Goal: Transaction & Acquisition: Download file/media

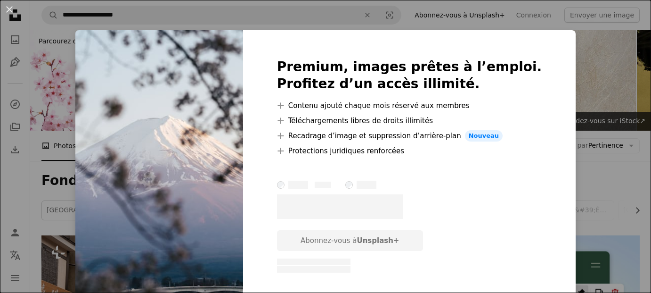
scroll to position [424, 0]
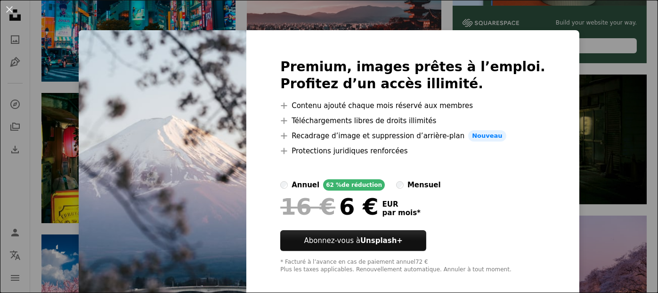
click at [562, 184] on div "An X shape Premium, images prêtes à l’emploi. Profitez d’un accès illimité. A p…" at bounding box center [329, 146] width 658 height 293
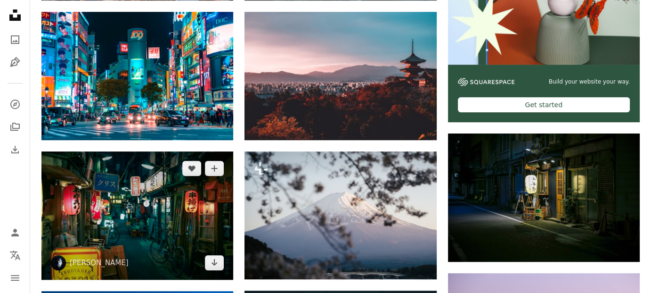
scroll to position [377, 0]
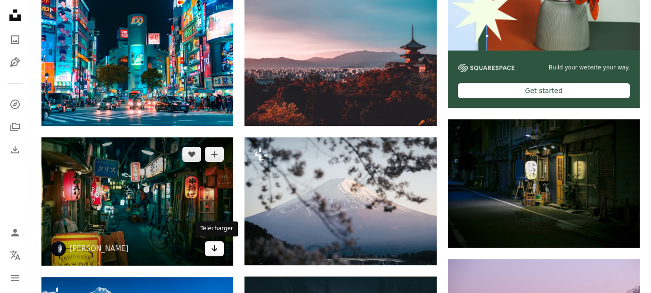
click at [222, 249] on link "Arrow pointing down" at bounding box center [214, 248] width 19 height 15
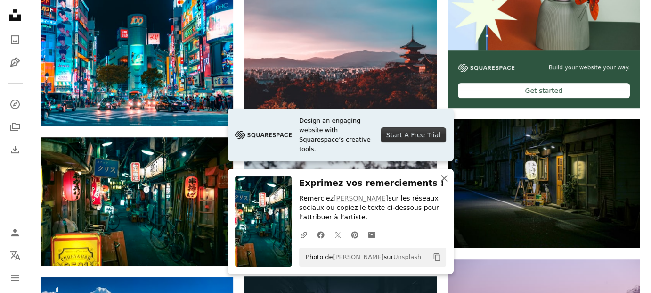
click at [446, 179] on icon "An X shape" at bounding box center [444, 177] width 11 height 11
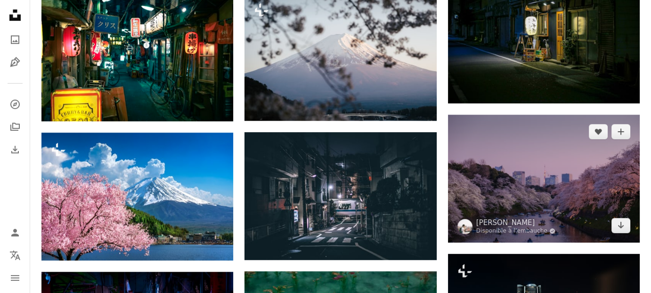
scroll to position [471, 0]
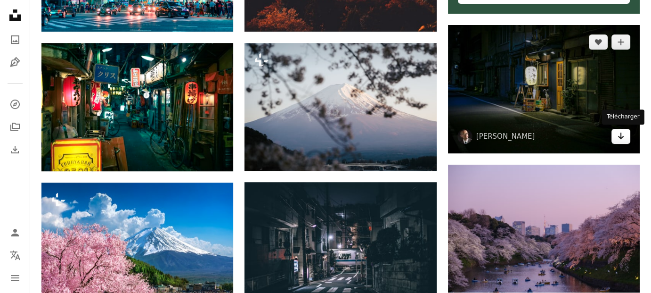
click at [625, 140] on link "Arrow pointing down" at bounding box center [621, 136] width 19 height 15
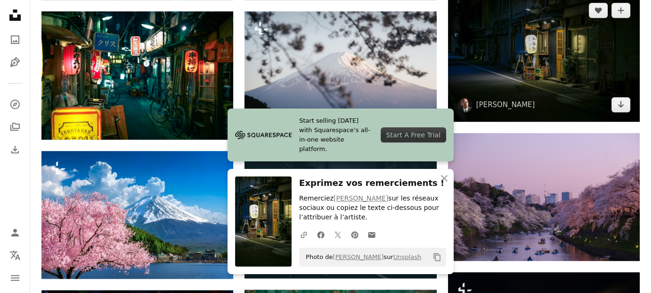
scroll to position [518, 0]
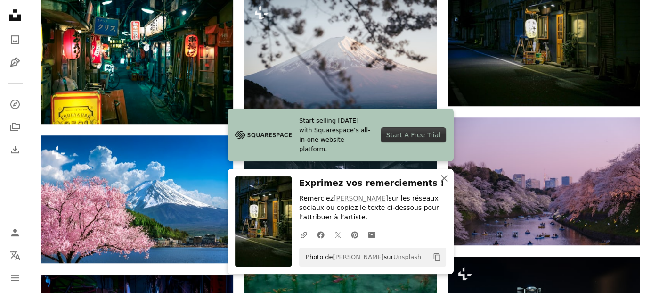
click at [444, 180] on icon "An X shape" at bounding box center [444, 177] width 11 height 11
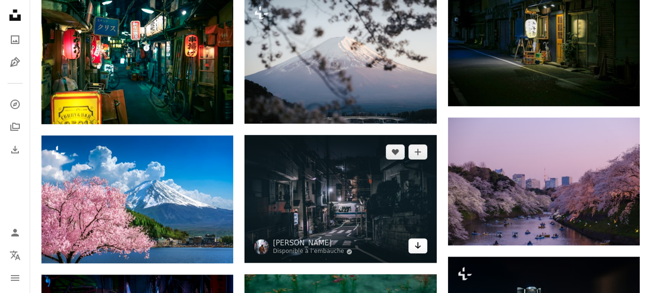
click at [421, 243] on link "Arrow pointing down" at bounding box center [418, 245] width 19 height 15
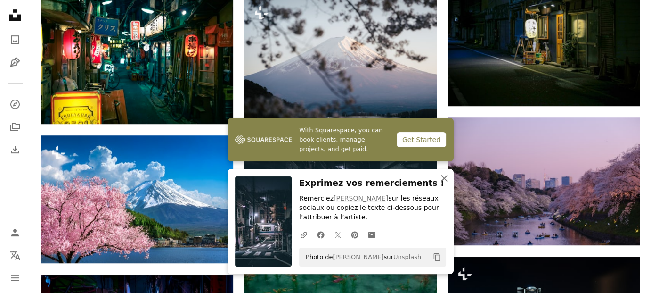
click at [447, 174] on icon "An X shape" at bounding box center [444, 177] width 11 height 11
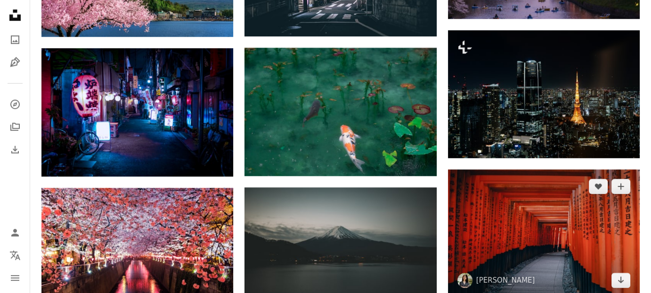
scroll to position [754, 0]
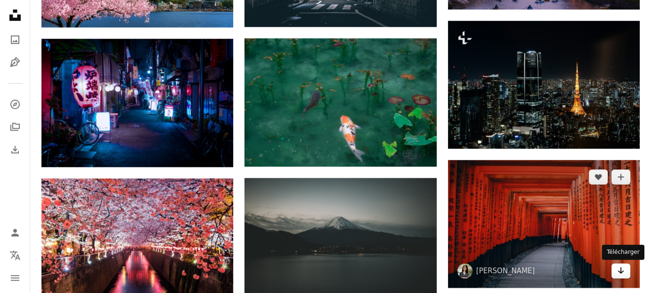
click at [621, 274] on icon "Arrow pointing down" at bounding box center [621, 269] width 8 height 11
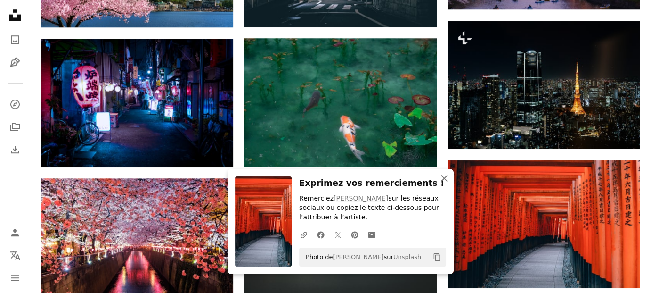
click at [449, 185] on button "An X shape Fermer" at bounding box center [444, 178] width 19 height 19
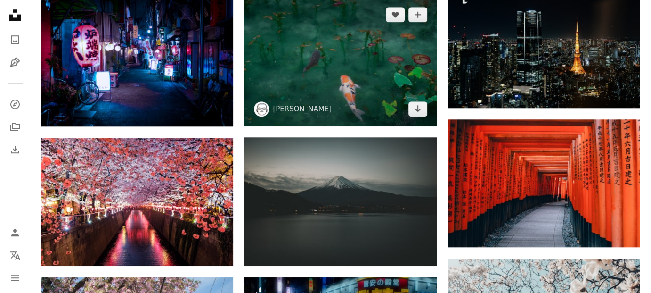
scroll to position [848, 0]
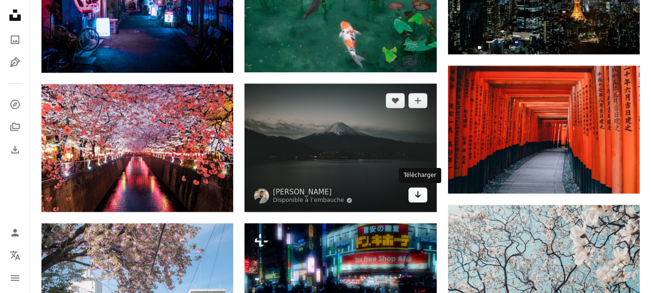
click at [422, 200] on link "Arrow pointing down" at bounding box center [418, 194] width 19 height 15
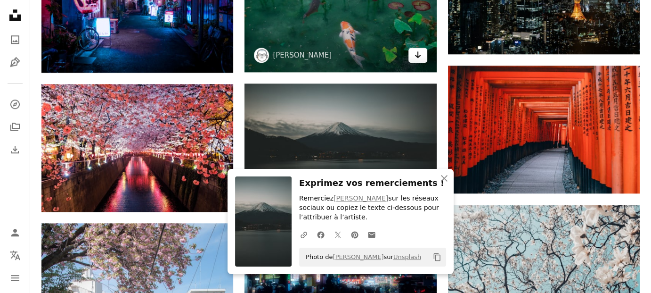
click at [418, 57] on icon "Arrow pointing down" at bounding box center [418, 54] width 8 height 11
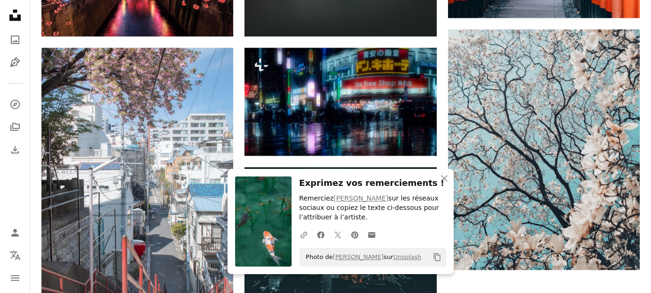
scroll to position [1037, 0]
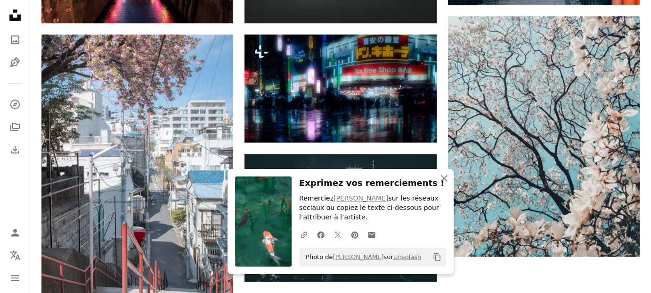
click at [441, 175] on icon "An X shape" at bounding box center [444, 177] width 11 height 11
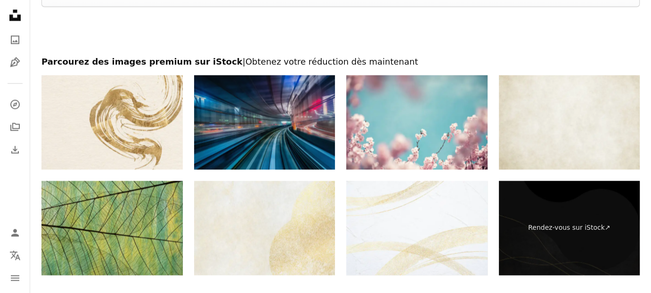
scroll to position [1272, 0]
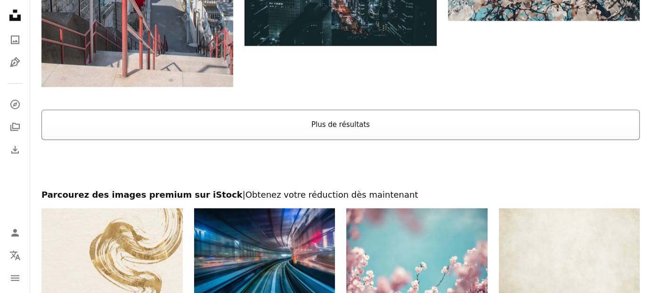
click at [333, 122] on button "Plus de résultats" at bounding box center [340, 124] width 598 height 30
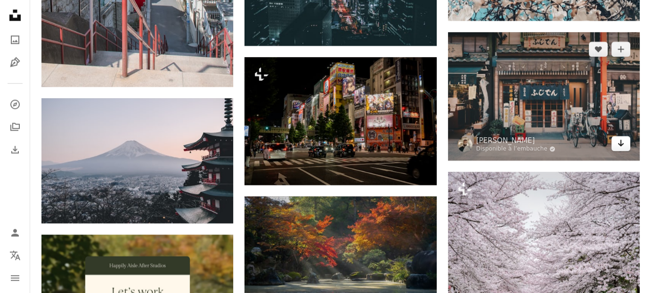
click at [617, 145] on link "Arrow pointing down" at bounding box center [621, 143] width 19 height 15
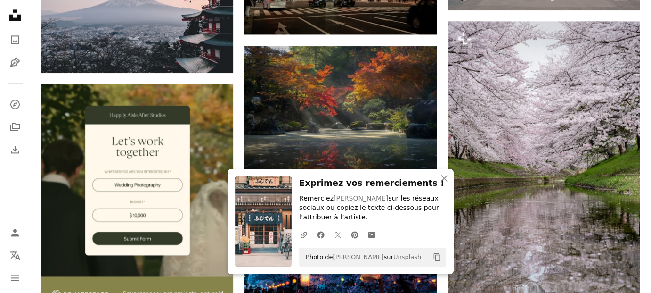
scroll to position [1414, 0]
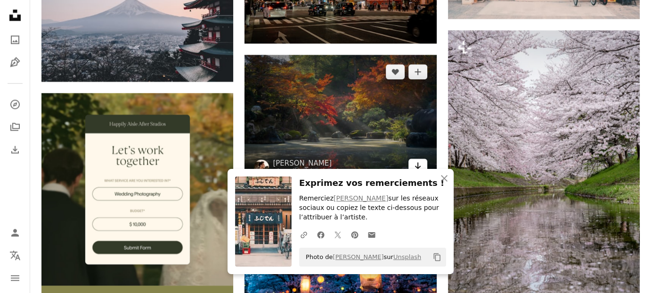
click at [417, 164] on icon "Arrow pointing down" at bounding box center [418, 165] width 8 height 11
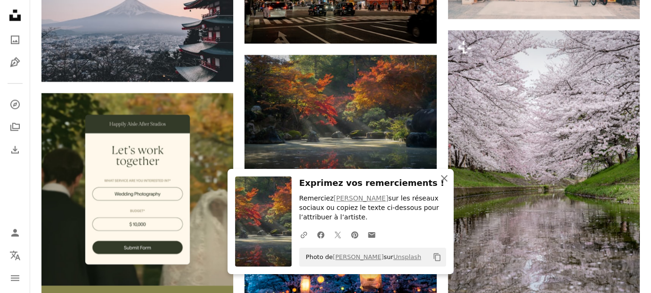
click at [445, 179] on icon "button" at bounding box center [444, 178] width 7 height 7
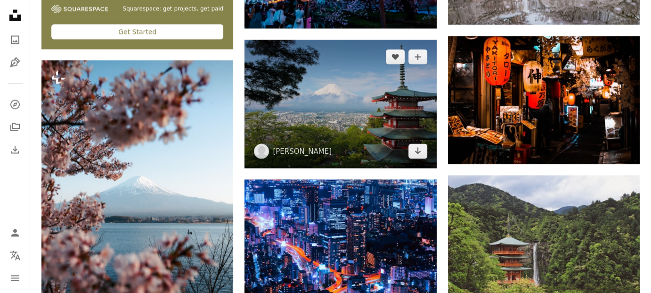
scroll to position [1791, 0]
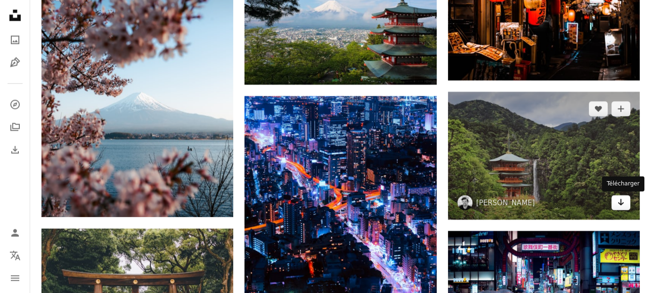
click at [619, 205] on icon "Arrow pointing down" at bounding box center [621, 201] width 8 height 11
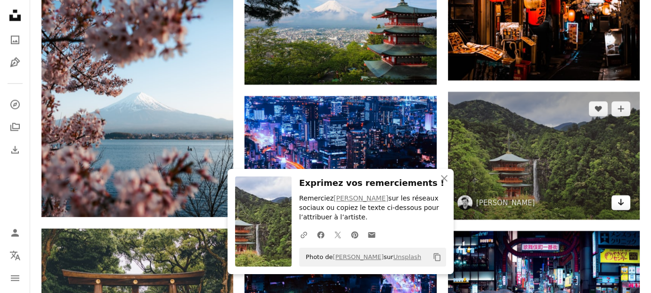
scroll to position [1697, 0]
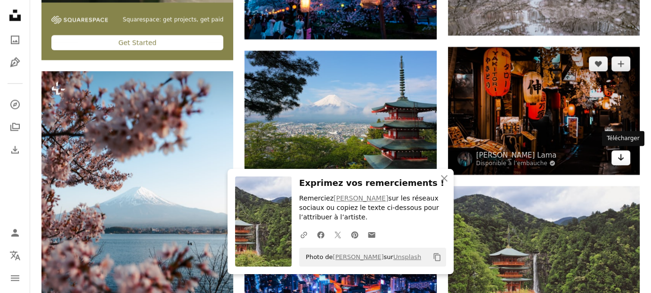
click at [625, 162] on link "Arrow pointing down" at bounding box center [621, 157] width 19 height 15
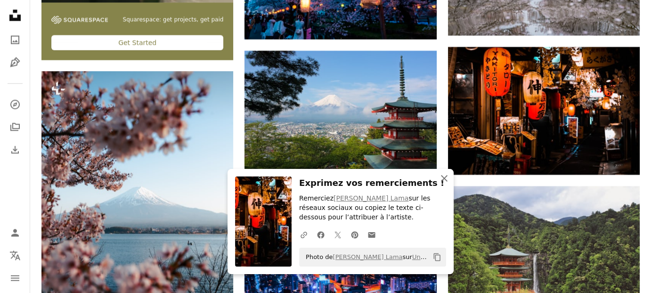
click at [446, 179] on icon "An X shape" at bounding box center [444, 177] width 11 height 11
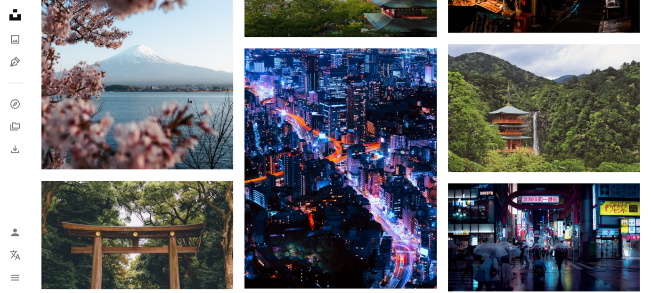
scroll to position [1885, 0]
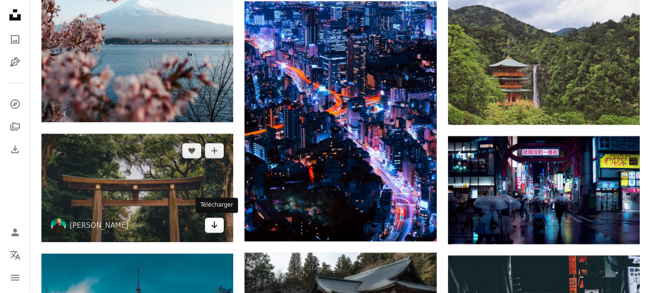
click at [214, 226] on icon "Télécharger" at bounding box center [215, 224] width 6 height 7
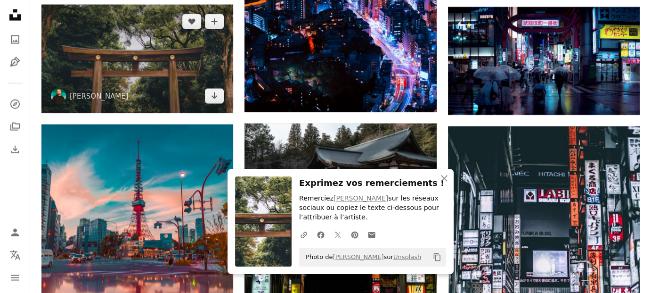
scroll to position [2074, 0]
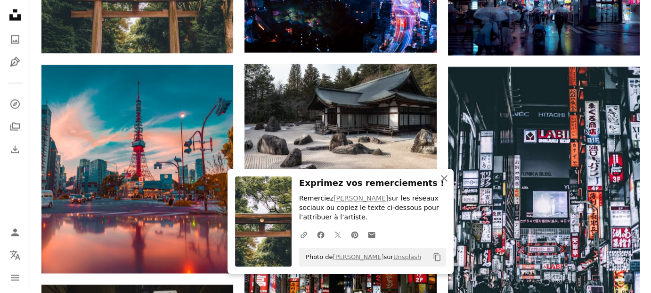
click at [445, 179] on icon "button" at bounding box center [444, 178] width 7 height 7
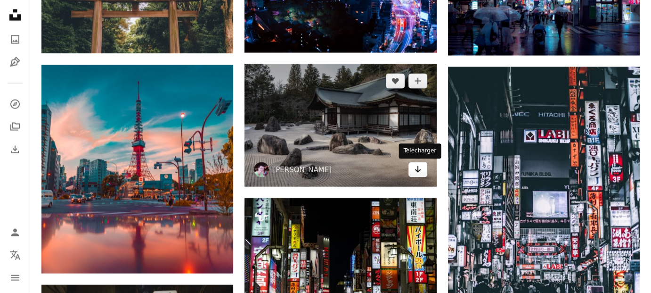
click at [413, 169] on link "Arrow pointing down" at bounding box center [418, 169] width 19 height 15
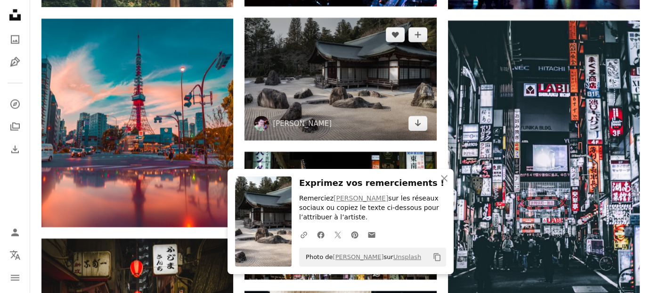
scroll to position [2168, 0]
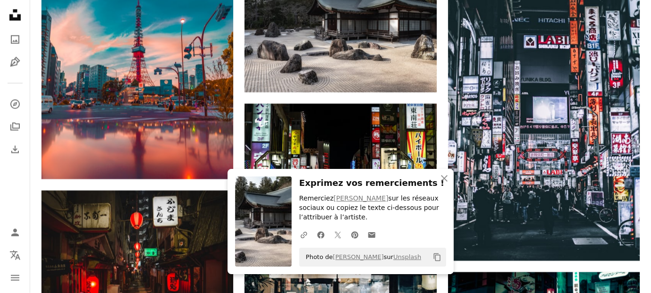
click at [409, 181] on h3 "Exprimez vos remerciements !" at bounding box center [372, 183] width 147 height 14
click at [442, 179] on icon "An X shape" at bounding box center [444, 177] width 11 height 11
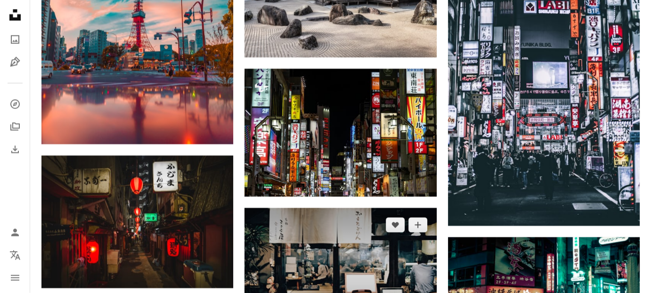
scroll to position [2309, 0]
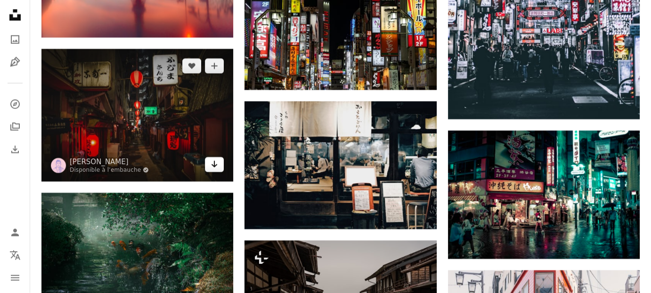
click at [212, 163] on icon "Télécharger" at bounding box center [215, 164] width 6 height 7
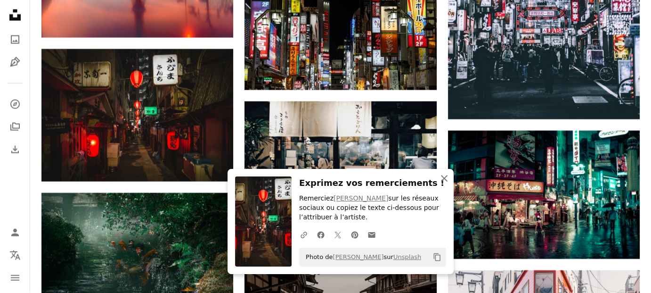
click at [449, 176] on icon "An X shape" at bounding box center [444, 177] width 11 height 11
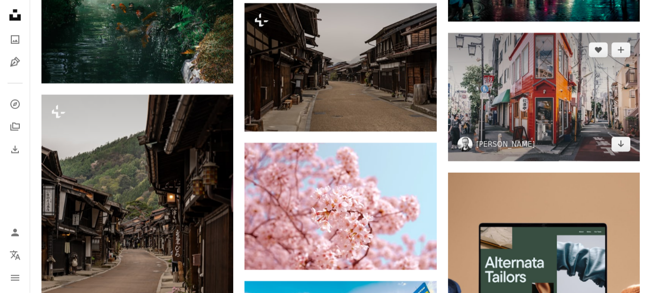
scroll to position [2592, 0]
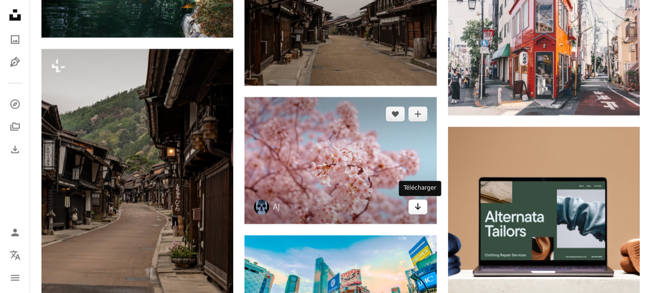
click at [415, 205] on icon "Arrow pointing down" at bounding box center [418, 206] width 8 height 11
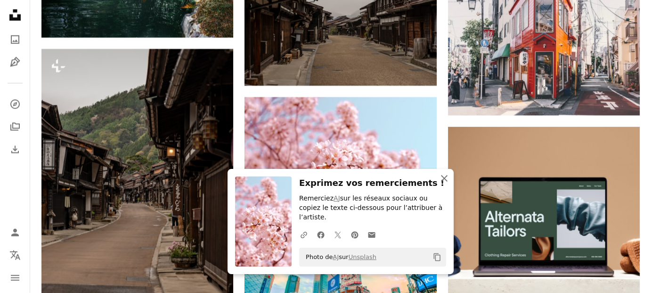
click at [443, 184] on icon "An X shape" at bounding box center [444, 177] width 11 height 11
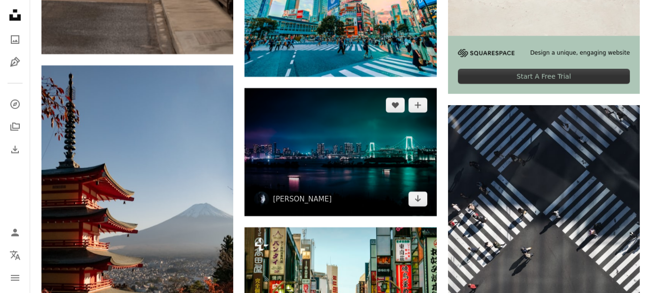
scroll to position [2969, 0]
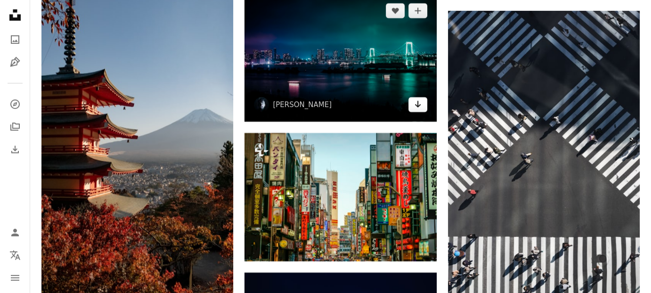
click at [421, 111] on link "Arrow pointing down" at bounding box center [418, 104] width 19 height 15
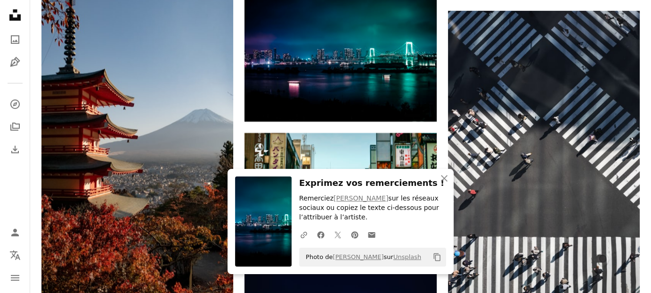
drag, startPoint x: 389, startPoint y: 191, endPoint x: 400, endPoint y: 191, distance: 10.8
click at [389, 191] on div "Exprimez vos remerciements ! Remerciez [PERSON_NAME] sur les réseaux sociaux ou…" at bounding box center [372, 221] width 147 height 90
click at [444, 181] on icon "An X shape" at bounding box center [444, 177] width 11 height 11
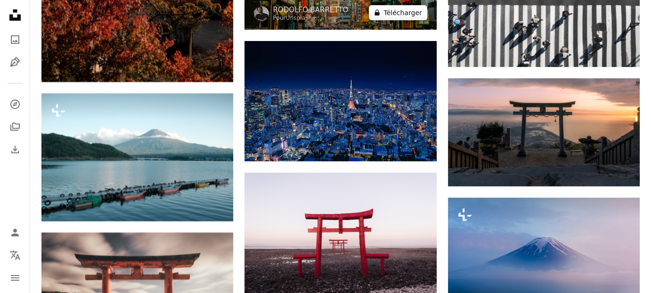
scroll to position [3205, 0]
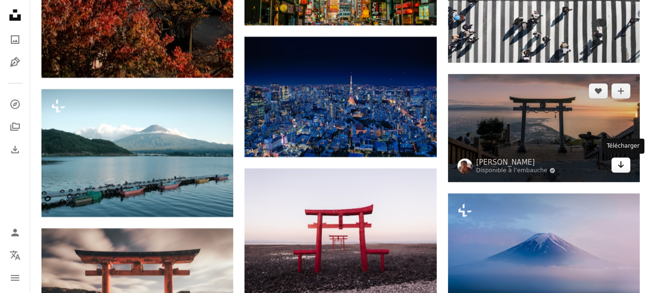
click at [617, 168] on icon "Arrow pointing down" at bounding box center [621, 164] width 8 height 11
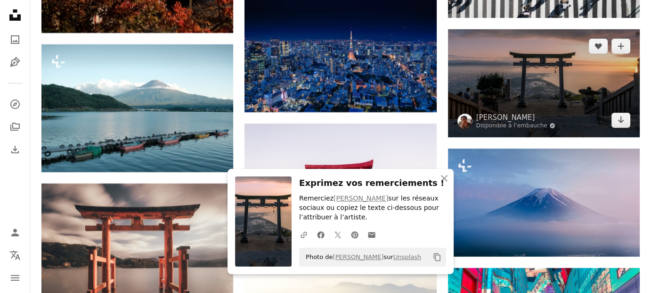
scroll to position [3299, 0]
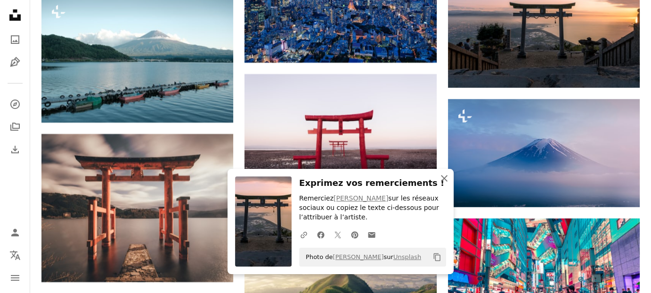
click at [442, 174] on icon "An X shape" at bounding box center [444, 177] width 11 height 11
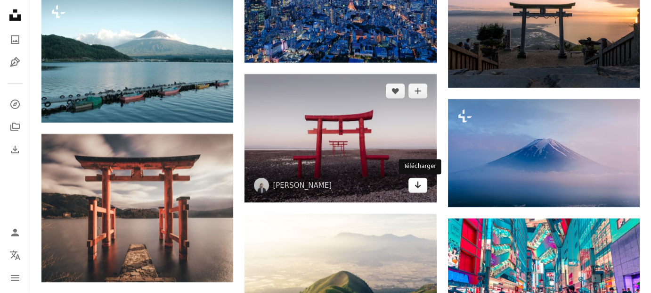
click at [420, 183] on icon "Arrow pointing down" at bounding box center [418, 184] width 8 height 11
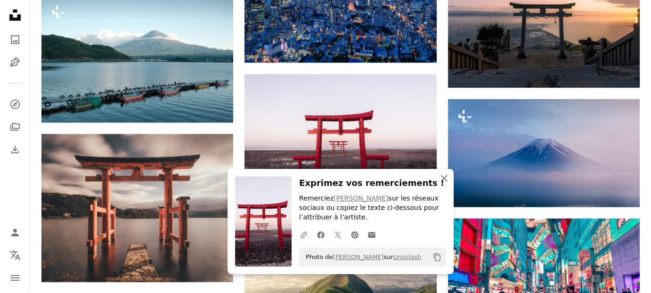
click at [442, 181] on icon "An X shape" at bounding box center [444, 177] width 11 height 11
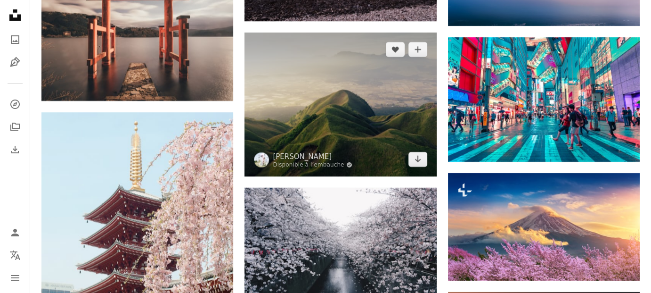
scroll to position [3487, 0]
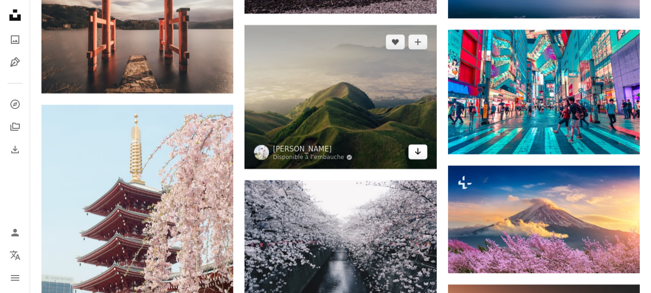
click at [421, 150] on link "Arrow pointing down" at bounding box center [418, 151] width 19 height 15
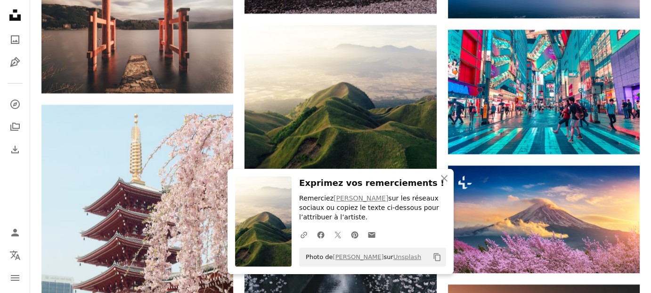
click at [393, 187] on h3 "Exprimez vos remerciements !" at bounding box center [372, 183] width 147 height 14
click at [443, 179] on icon "button" at bounding box center [444, 178] width 7 height 7
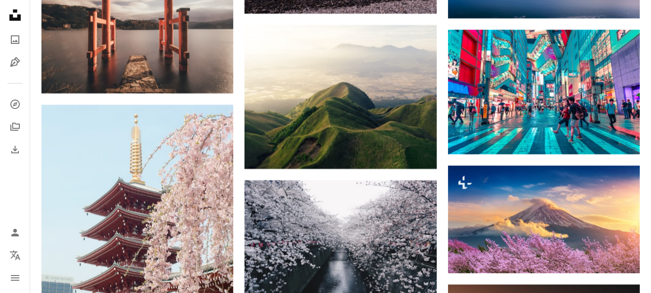
scroll to position [3582, 0]
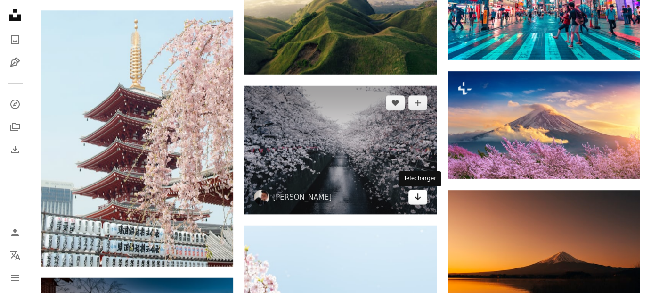
click at [421, 200] on link "Arrow pointing down" at bounding box center [418, 196] width 19 height 15
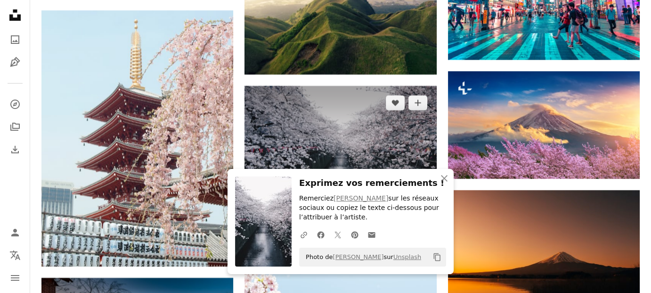
scroll to position [3723, 0]
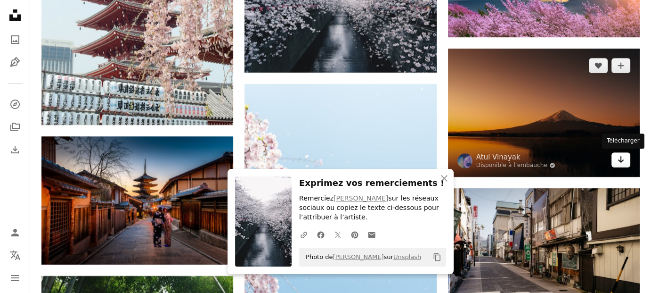
click at [615, 155] on link "Arrow pointing down" at bounding box center [621, 159] width 19 height 15
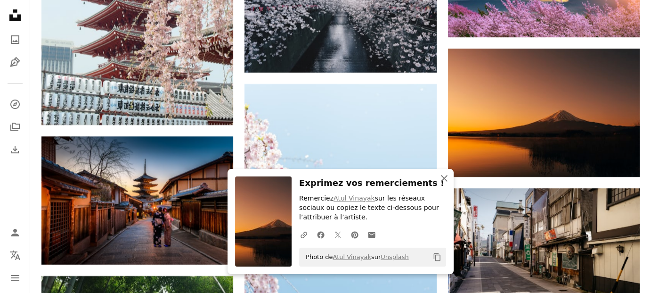
click at [440, 175] on icon "An X shape" at bounding box center [444, 177] width 11 height 11
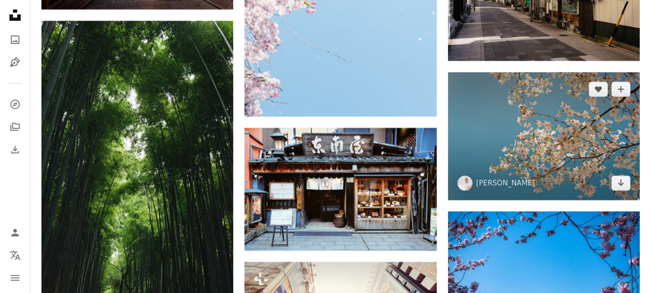
scroll to position [4006, 0]
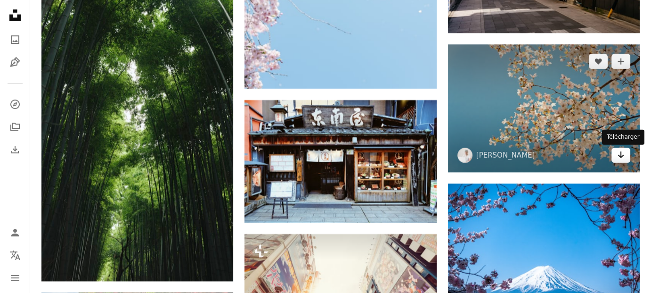
click at [617, 150] on link "Arrow pointing down" at bounding box center [621, 155] width 19 height 15
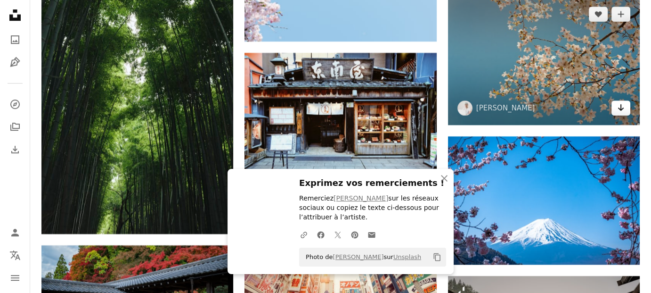
scroll to position [4147, 0]
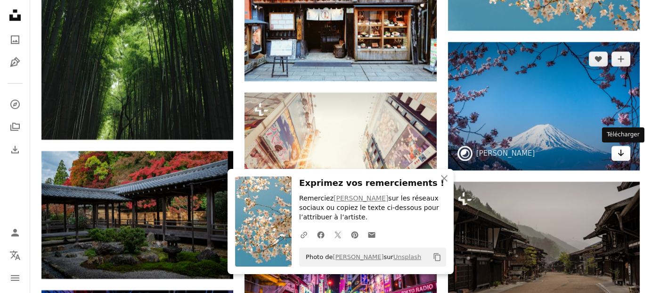
click at [617, 153] on icon "Arrow pointing down" at bounding box center [621, 152] width 8 height 11
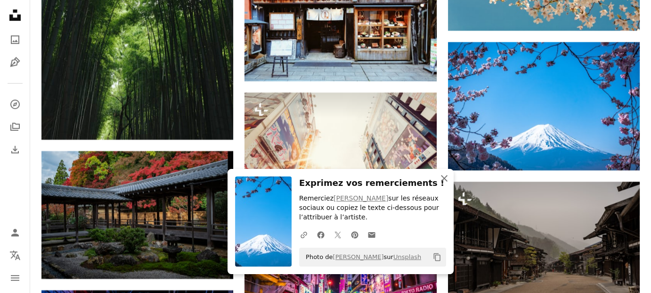
click at [442, 178] on icon "An X shape" at bounding box center [444, 177] width 11 height 11
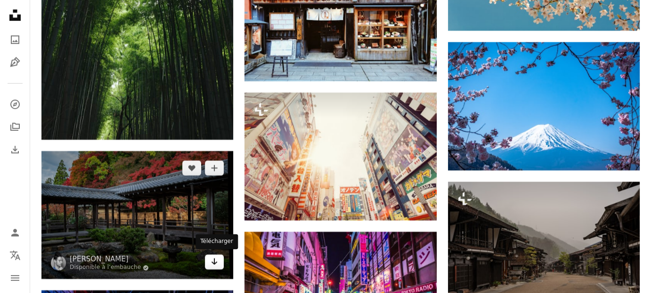
click at [212, 262] on icon "Arrow pointing down" at bounding box center [215, 260] width 8 height 11
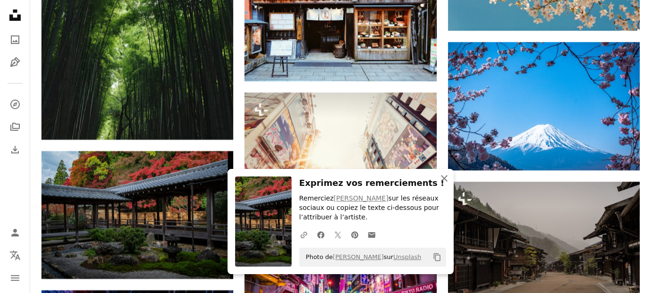
click at [443, 174] on icon "An X shape" at bounding box center [444, 177] width 11 height 11
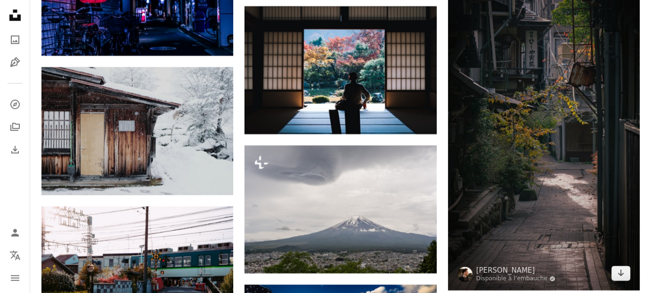
scroll to position [4571, 0]
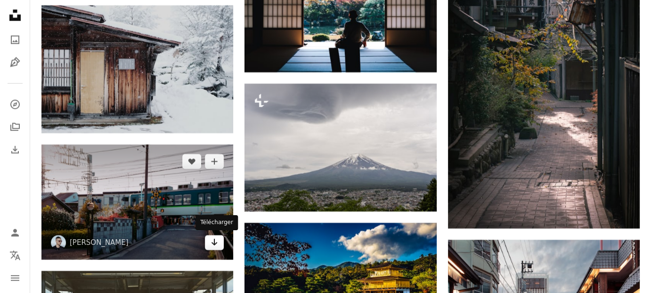
click at [213, 243] on icon "Arrow pointing down" at bounding box center [215, 241] width 8 height 11
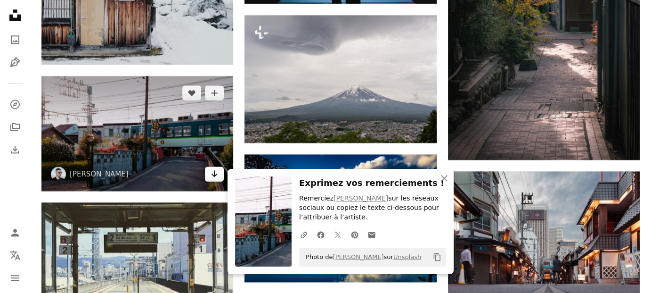
scroll to position [4713, 0]
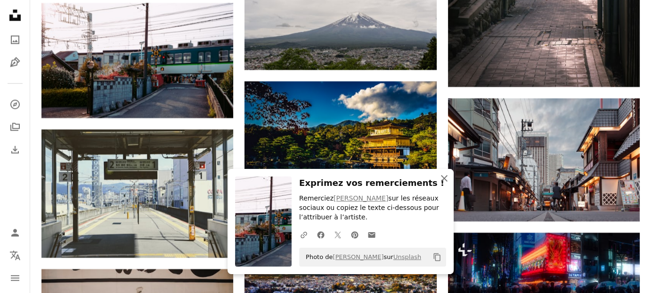
click at [443, 184] on icon "An X shape" at bounding box center [444, 177] width 11 height 11
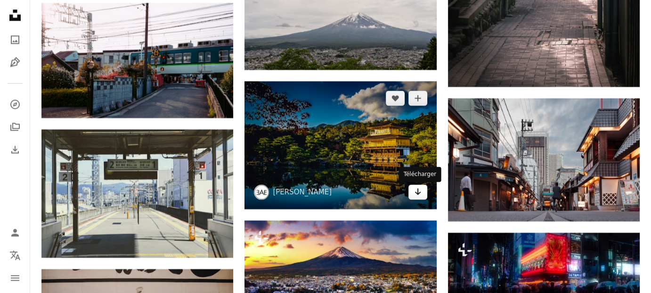
click at [414, 192] on icon "Arrow pointing down" at bounding box center [418, 191] width 8 height 11
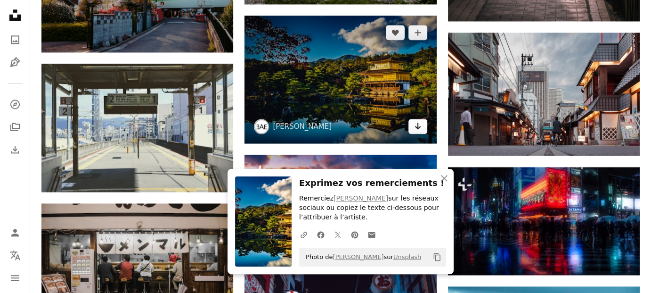
scroll to position [4901, 0]
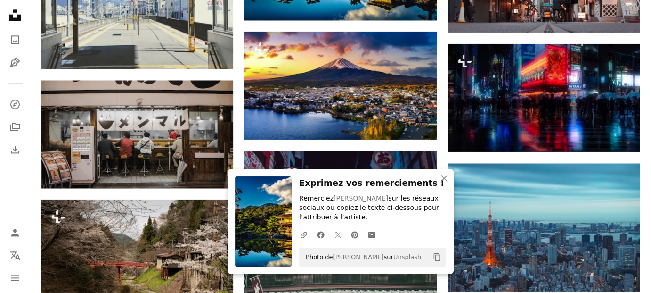
click at [393, 183] on h3 "Exprimez vos remerciements !" at bounding box center [372, 183] width 147 height 14
click at [445, 178] on icon "button" at bounding box center [444, 178] width 7 height 7
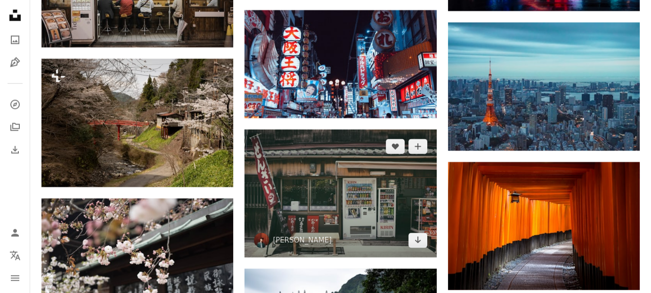
scroll to position [5042, 0]
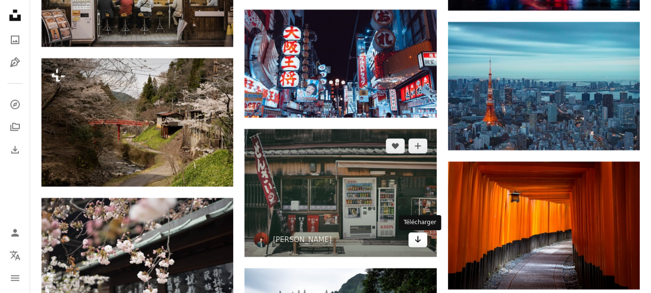
click at [423, 245] on link "Arrow pointing down" at bounding box center [418, 239] width 19 height 15
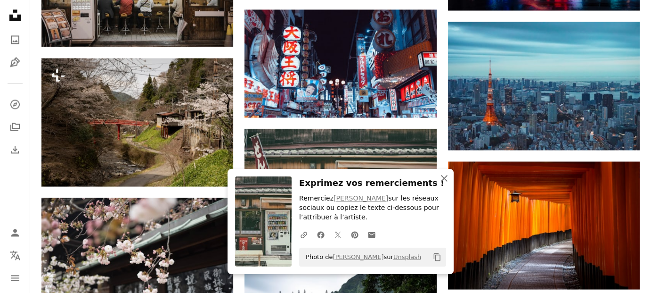
click at [446, 178] on icon "An X shape" at bounding box center [444, 177] width 11 height 11
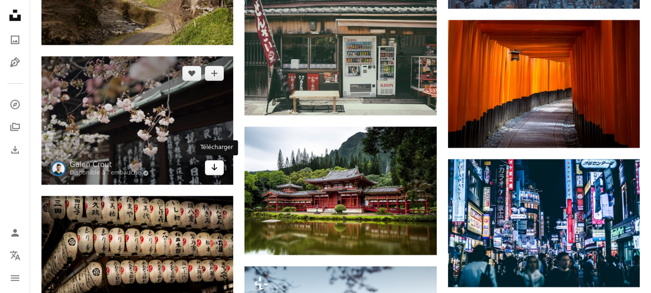
click at [218, 169] on icon "Arrow pointing down" at bounding box center [215, 166] width 8 height 11
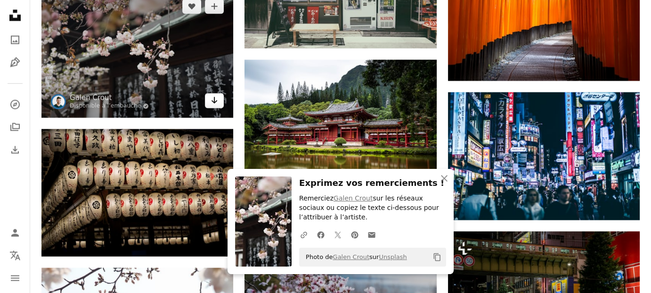
scroll to position [5278, 0]
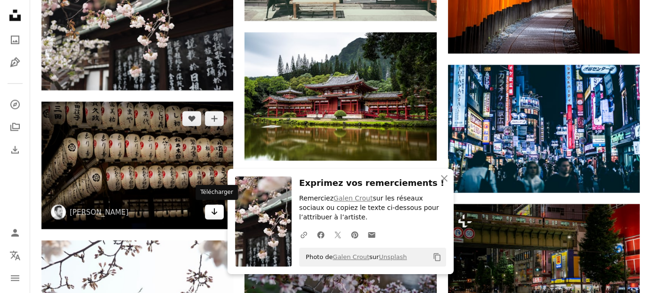
click at [220, 214] on link "Arrow pointing down" at bounding box center [214, 211] width 19 height 15
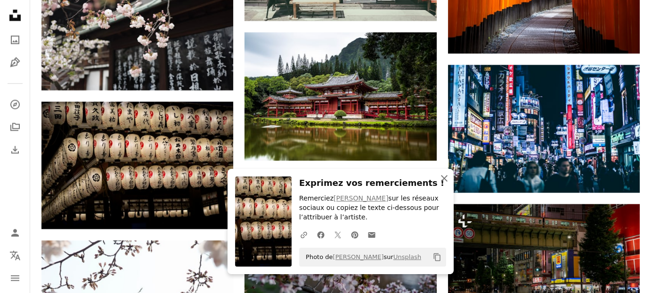
click at [439, 179] on icon "An X shape" at bounding box center [444, 177] width 11 height 11
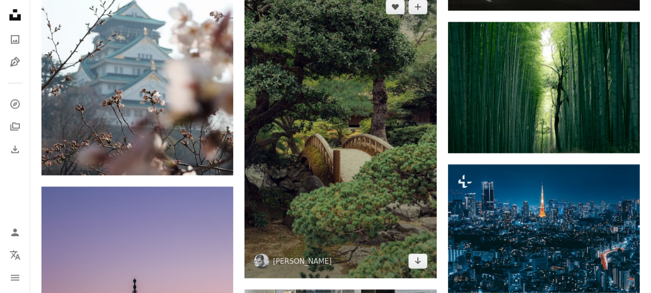
scroll to position [5608, 0]
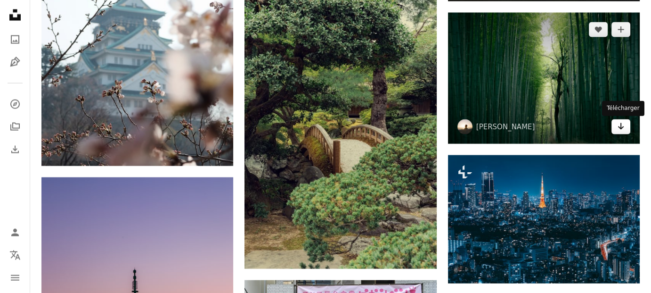
click at [616, 128] on link "Arrow pointing down" at bounding box center [621, 126] width 19 height 15
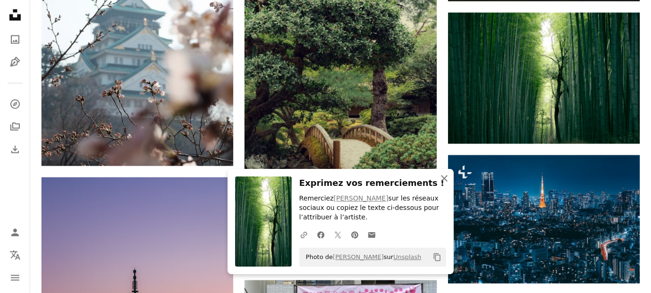
click at [449, 179] on icon "An X shape" at bounding box center [444, 177] width 11 height 11
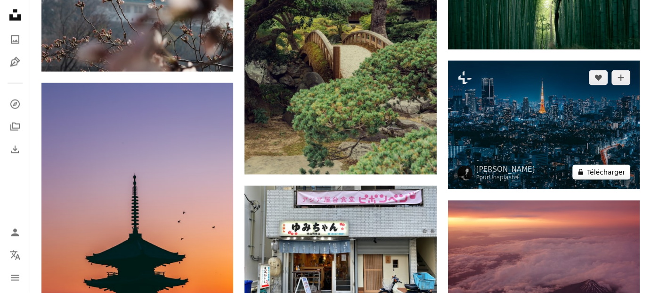
scroll to position [5891, 0]
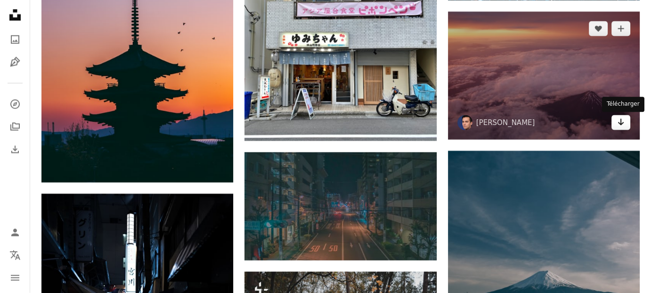
click at [616, 124] on link "Arrow pointing down" at bounding box center [621, 122] width 19 height 15
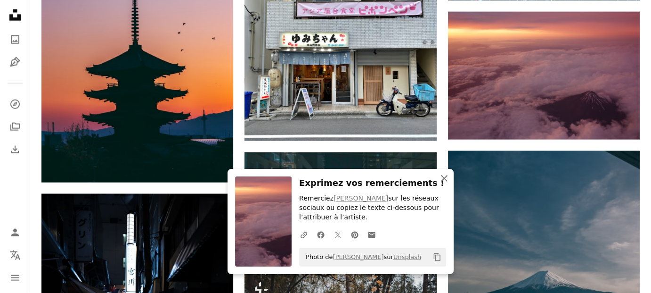
drag, startPoint x: 449, startPoint y: 177, endPoint x: 440, endPoint y: 177, distance: 9.0
click at [448, 177] on icon "An X shape" at bounding box center [444, 177] width 11 height 11
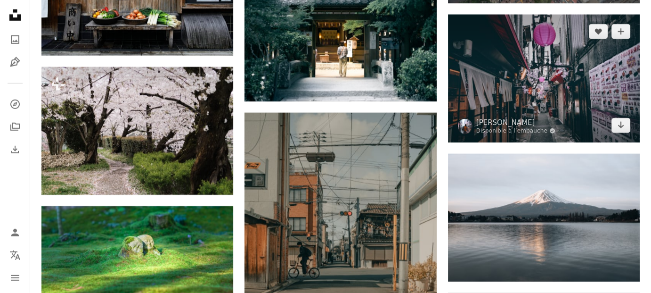
scroll to position [6503, 0]
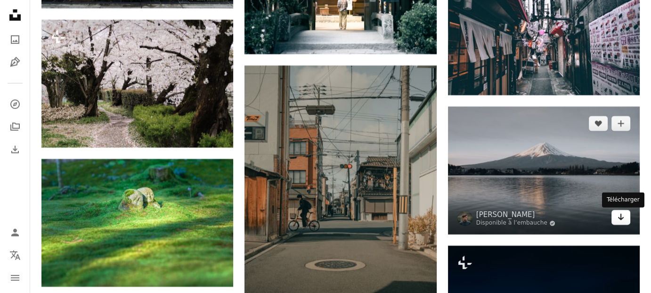
click at [621, 212] on icon "Arrow pointing down" at bounding box center [621, 216] width 8 height 11
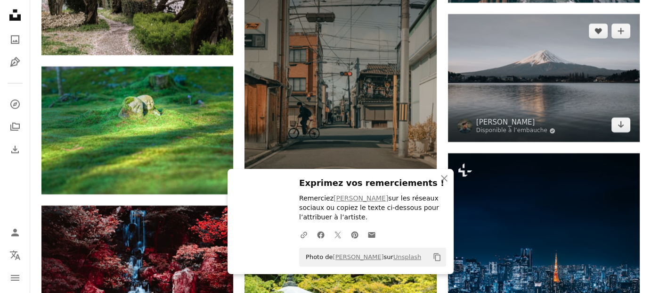
scroll to position [6598, 0]
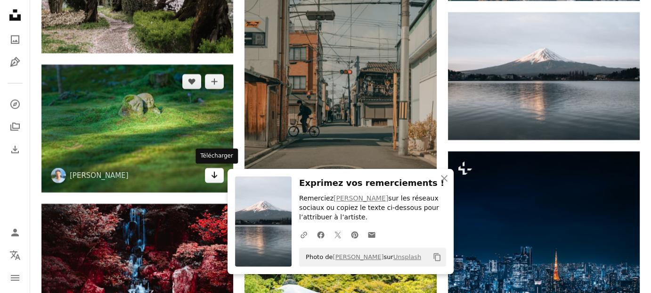
click at [215, 177] on icon "Arrow pointing down" at bounding box center [215, 174] width 8 height 11
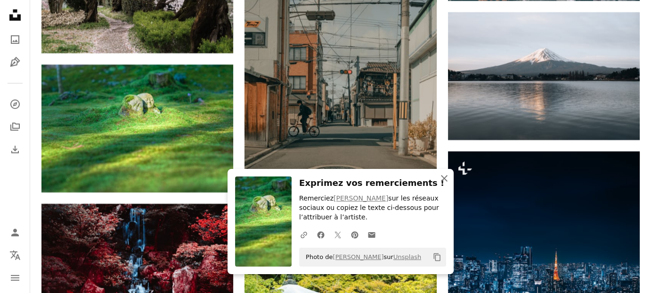
click at [439, 177] on icon "An X shape" at bounding box center [444, 177] width 11 height 11
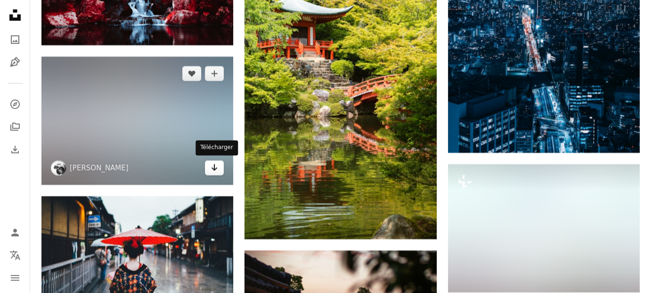
scroll to position [6880, 0]
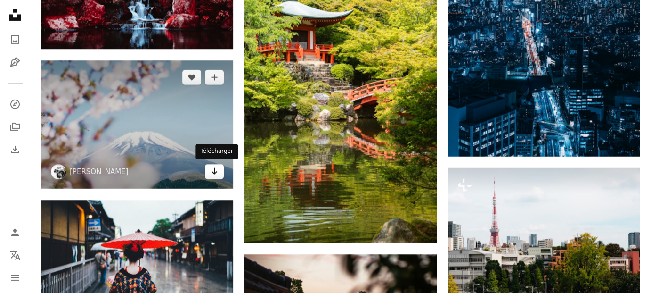
click at [212, 172] on icon "Arrow pointing down" at bounding box center [215, 170] width 8 height 11
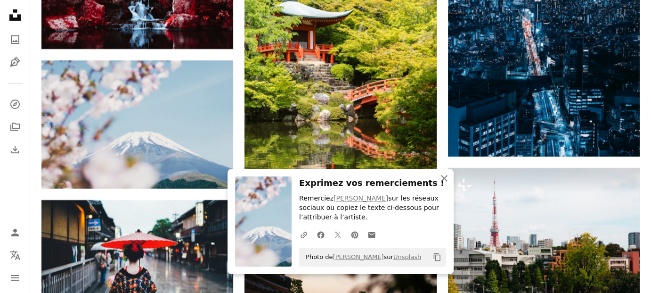
click at [439, 177] on icon "An X shape" at bounding box center [444, 177] width 11 height 11
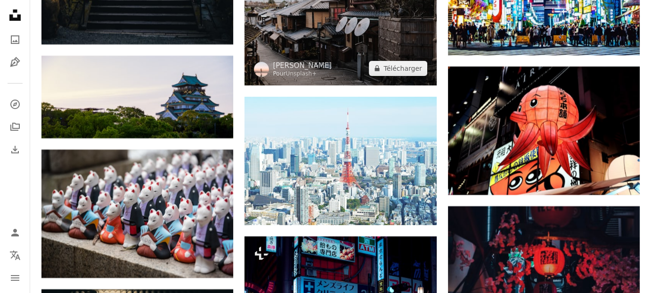
scroll to position [7446, 0]
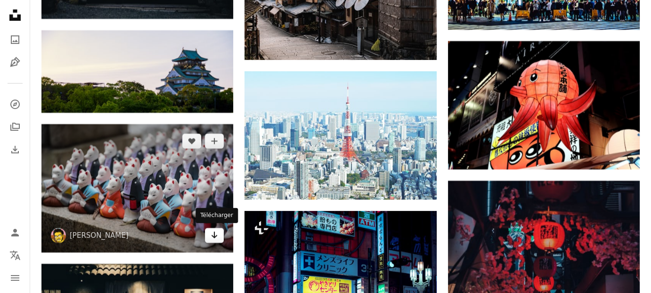
click at [219, 237] on link "Arrow pointing down" at bounding box center [214, 235] width 19 height 15
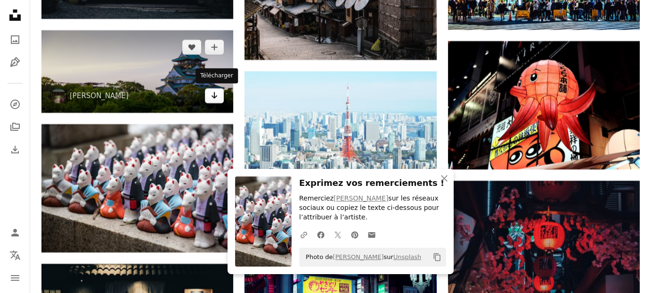
click at [215, 100] on link "Arrow pointing down" at bounding box center [214, 95] width 19 height 15
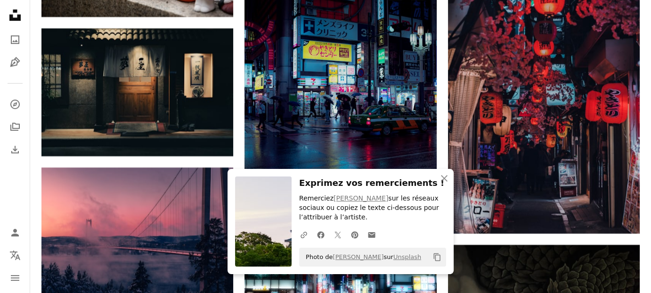
scroll to position [7681, 0]
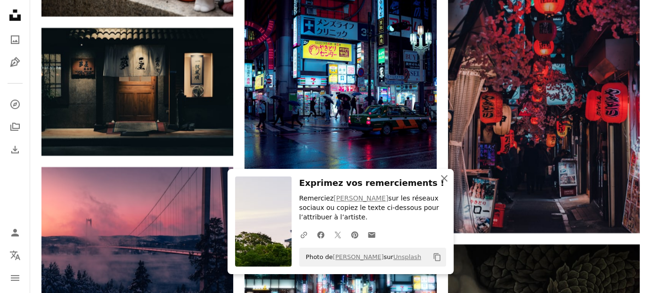
click at [441, 175] on icon "An X shape" at bounding box center [444, 177] width 11 height 11
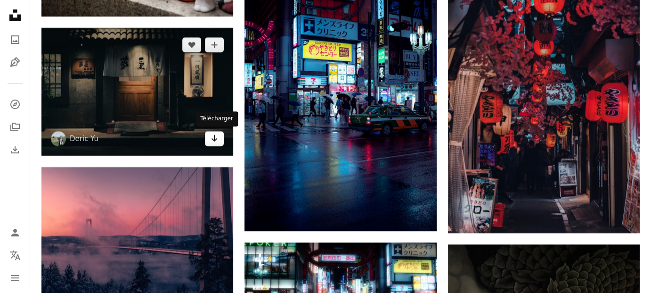
click at [214, 137] on icon "Télécharger" at bounding box center [215, 138] width 6 height 7
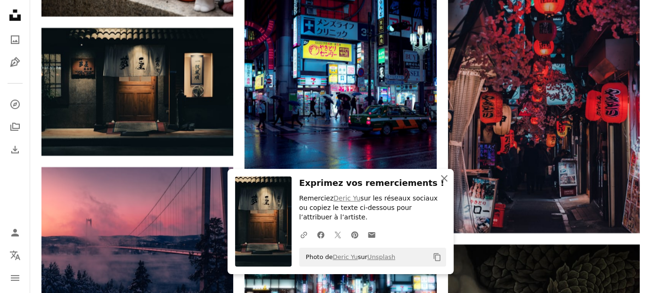
click at [436, 176] on button "An X shape Fermer" at bounding box center [444, 178] width 19 height 19
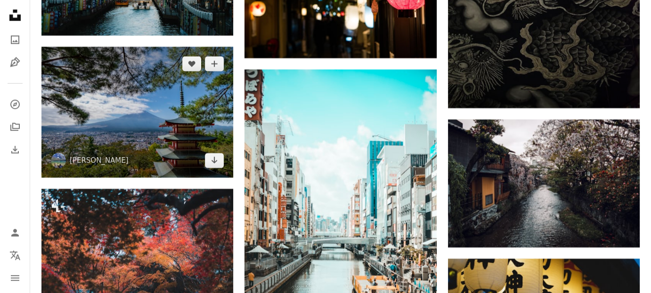
scroll to position [8153, 0]
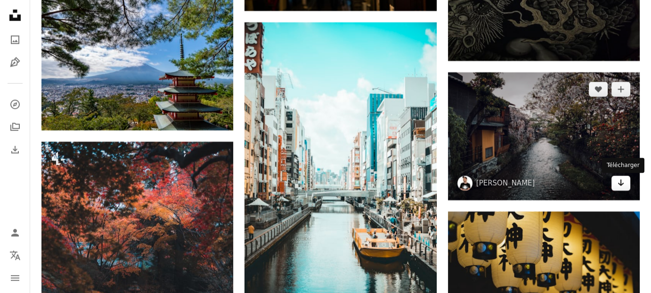
click at [616, 183] on link "Arrow pointing down" at bounding box center [621, 182] width 19 height 15
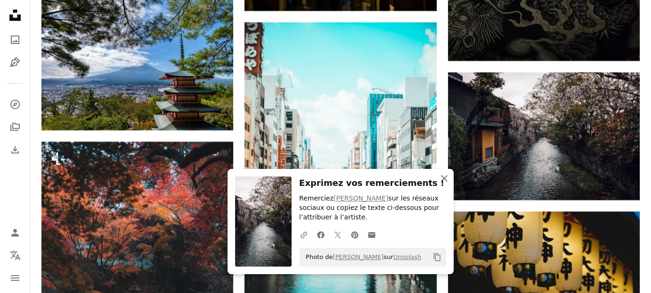
click at [447, 179] on icon "An X shape" at bounding box center [444, 177] width 11 height 11
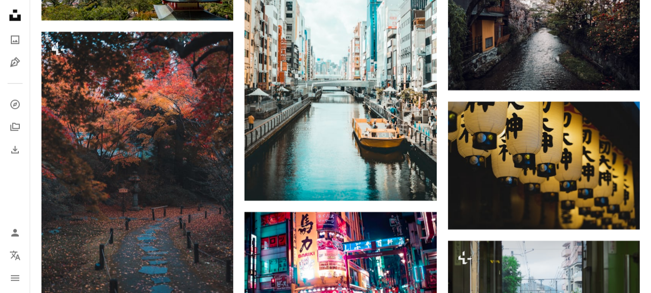
scroll to position [8294, 0]
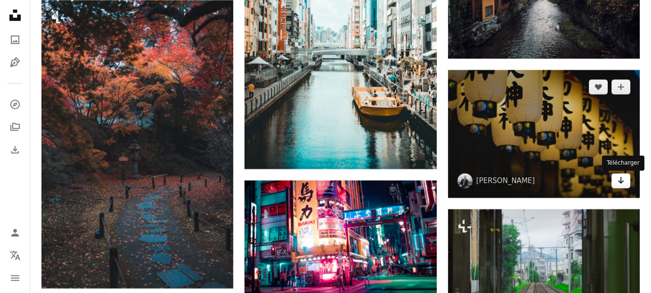
click at [619, 181] on icon "Arrow pointing down" at bounding box center [621, 179] width 8 height 11
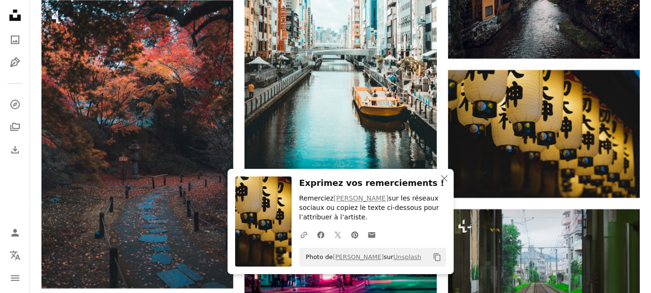
click at [406, 188] on h3 "Exprimez vos remerciements !" at bounding box center [372, 183] width 147 height 14
click at [441, 180] on icon "An X shape" at bounding box center [444, 177] width 11 height 11
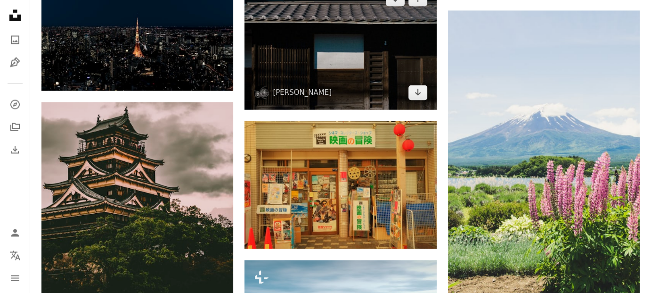
scroll to position [8718, 0]
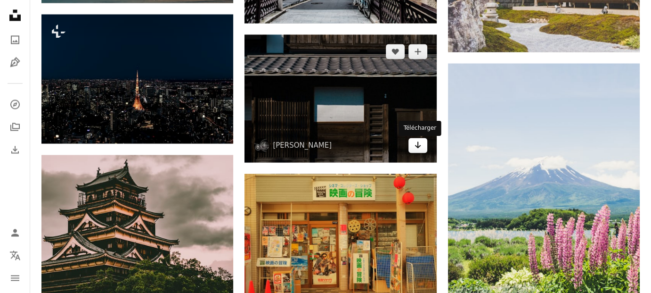
click at [422, 144] on link "Arrow pointing down" at bounding box center [418, 145] width 19 height 15
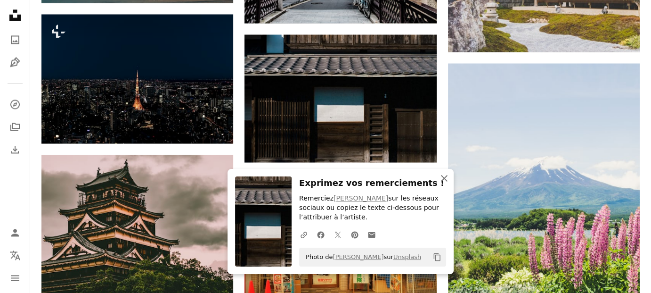
click at [446, 177] on icon "An X shape" at bounding box center [444, 177] width 11 height 11
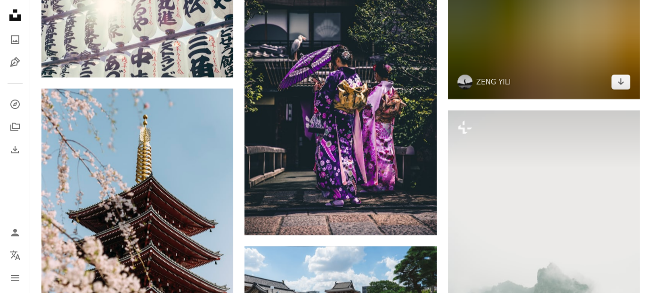
scroll to position [10603, 0]
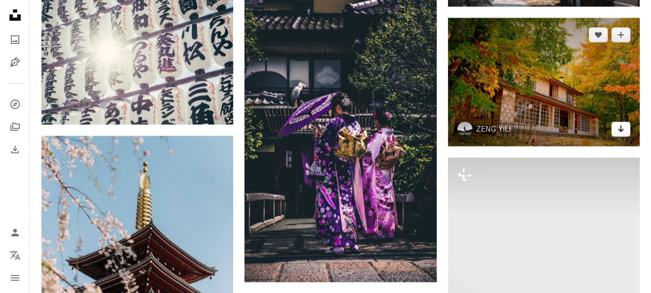
click at [619, 131] on icon "Arrow pointing down" at bounding box center [621, 128] width 8 height 11
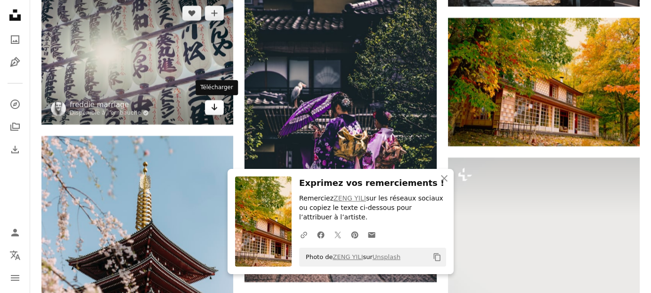
click at [213, 102] on icon "Arrow pointing down" at bounding box center [215, 106] width 8 height 11
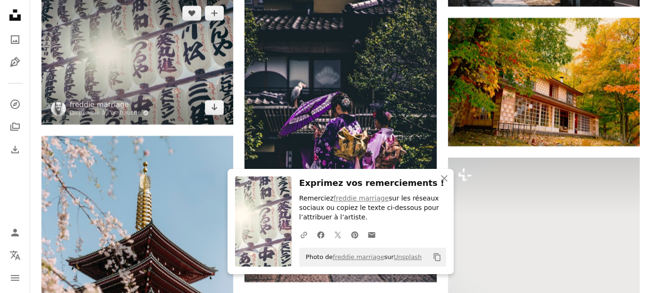
scroll to position [10745, 0]
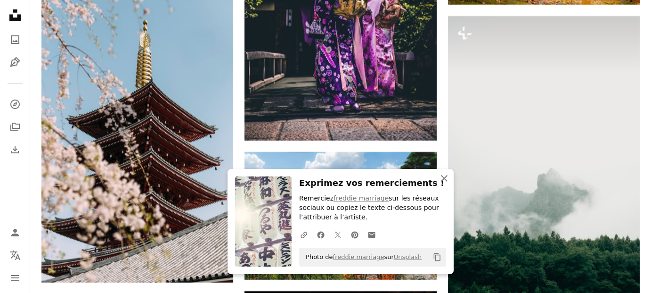
click at [443, 180] on icon "An X shape" at bounding box center [444, 177] width 11 height 11
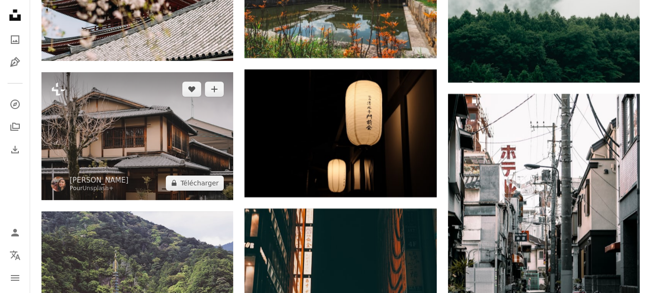
scroll to position [10980, 0]
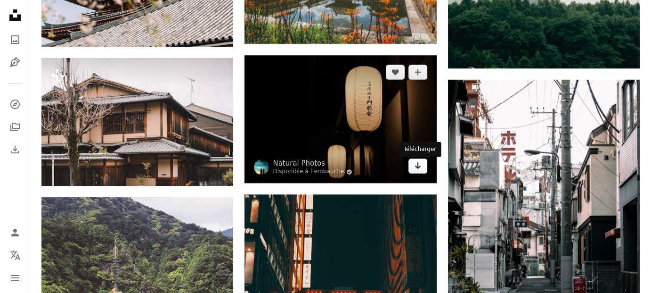
click at [418, 171] on icon "Arrow pointing down" at bounding box center [418, 165] width 8 height 11
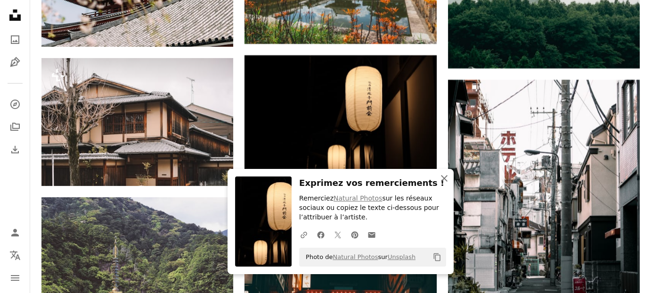
click at [442, 180] on icon "An X shape" at bounding box center [444, 177] width 11 height 11
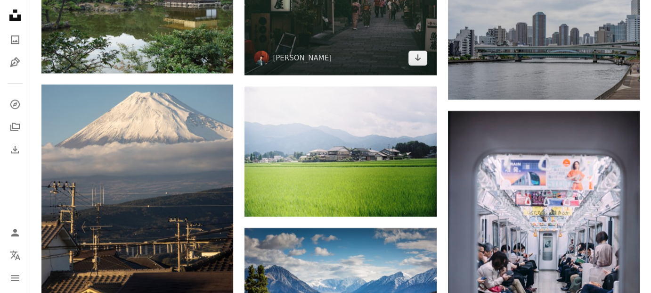
scroll to position [11687, 0]
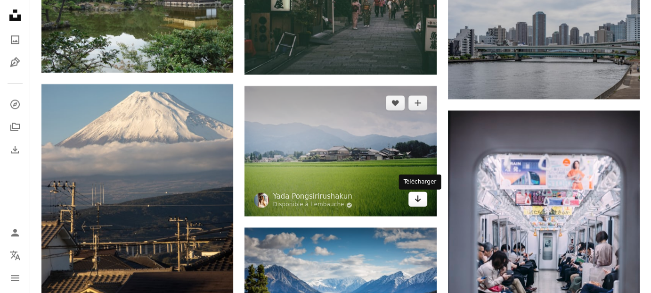
click at [416, 200] on icon "Arrow pointing down" at bounding box center [418, 198] width 8 height 11
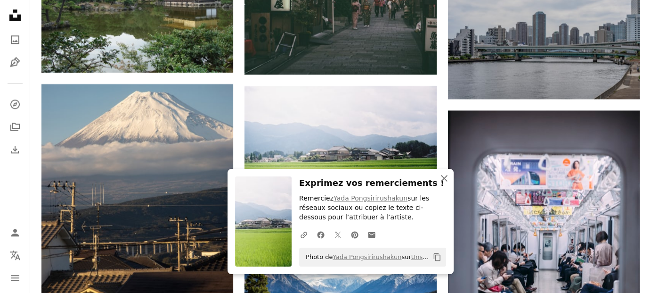
click at [447, 184] on button "An X shape Fermer" at bounding box center [444, 178] width 19 height 19
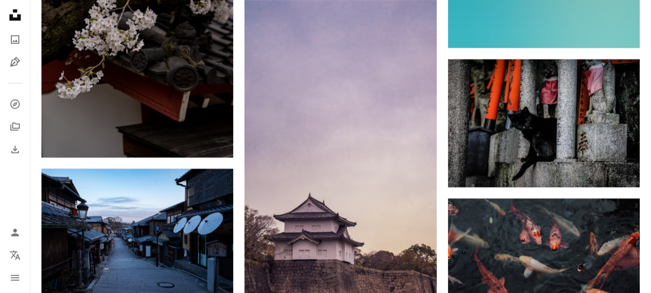
scroll to position [13478, 0]
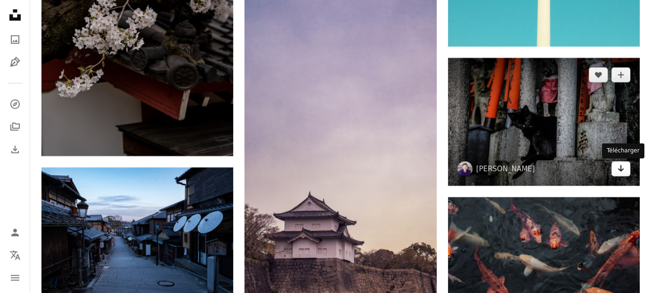
click at [626, 172] on link "Arrow pointing down" at bounding box center [621, 168] width 19 height 15
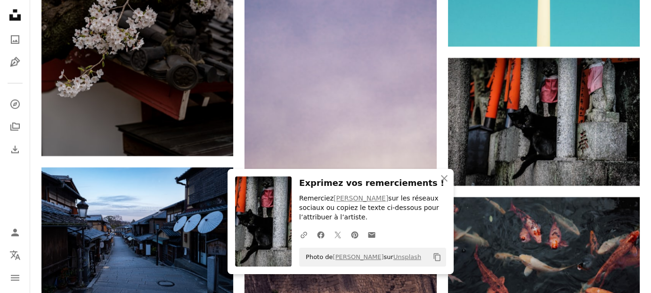
click at [384, 190] on div "Exprimez vos remerciements ! Remerciez [PERSON_NAME] sur les réseaux sociaux ou…" at bounding box center [372, 221] width 147 height 90
click at [444, 181] on icon "An X shape" at bounding box center [444, 177] width 11 height 11
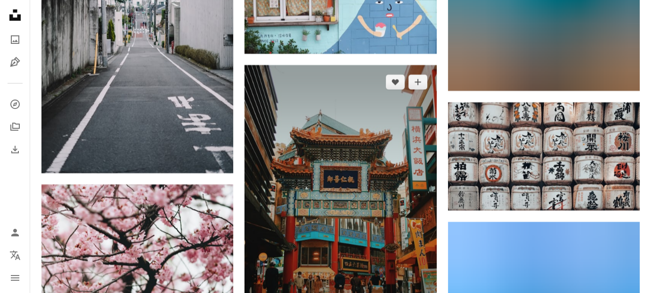
scroll to position [14232, 0]
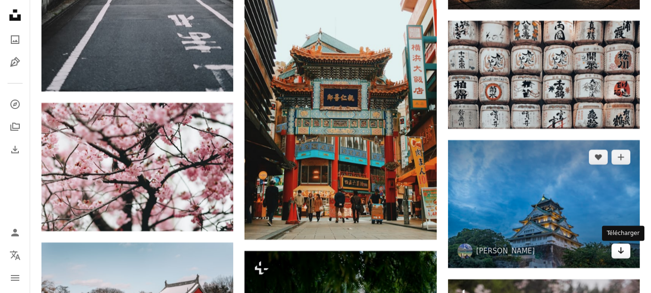
click at [619, 253] on icon "Arrow pointing down" at bounding box center [621, 250] width 8 height 11
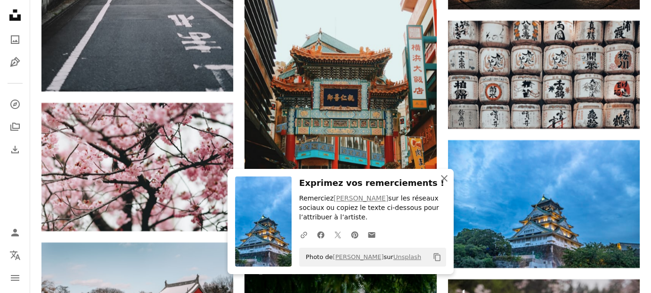
click at [446, 181] on icon "An X shape" at bounding box center [444, 177] width 11 height 11
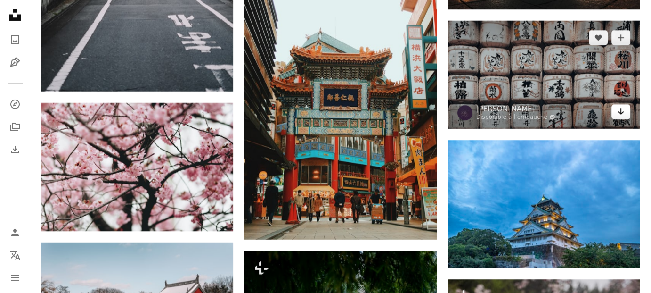
click at [618, 112] on icon "Arrow pointing down" at bounding box center [621, 111] width 8 height 11
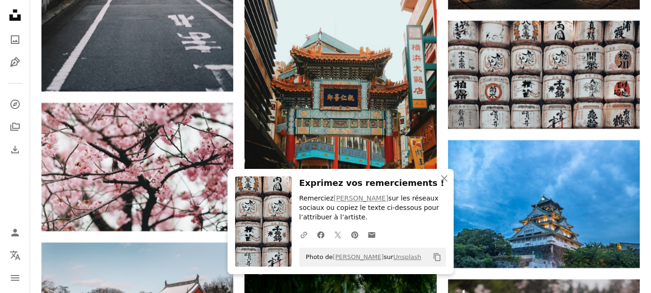
click at [394, 180] on h3 "Exprimez vos remerciements !" at bounding box center [372, 183] width 147 height 14
click at [447, 179] on icon "An X shape" at bounding box center [444, 177] width 11 height 11
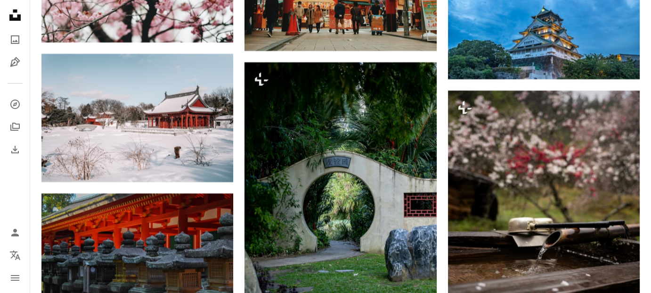
scroll to position [14468, 0]
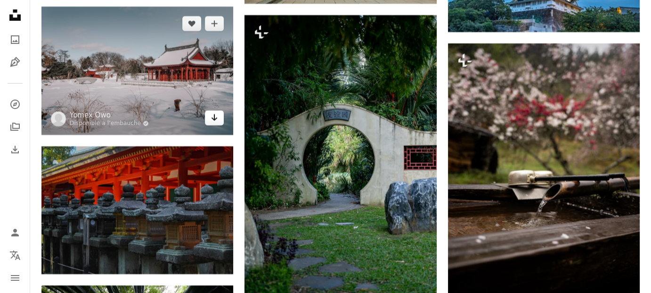
click at [212, 121] on icon "Arrow pointing down" at bounding box center [215, 117] width 8 height 11
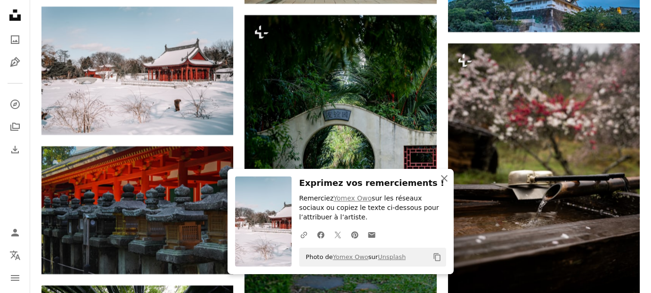
drag, startPoint x: 441, startPoint y: 178, endPoint x: 404, endPoint y: 182, distance: 37.0
click at [441, 178] on icon "An X shape" at bounding box center [444, 177] width 11 height 11
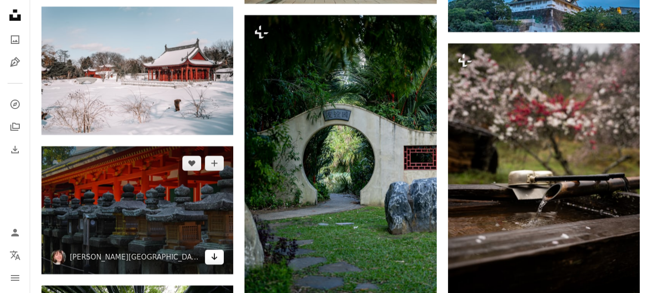
click at [214, 256] on icon "Télécharger" at bounding box center [215, 256] width 6 height 7
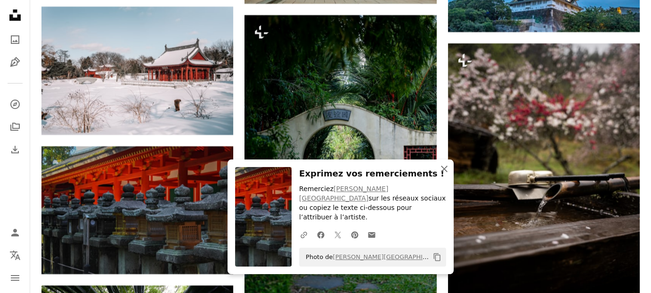
click at [446, 172] on icon "button" at bounding box center [444, 168] width 7 height 7
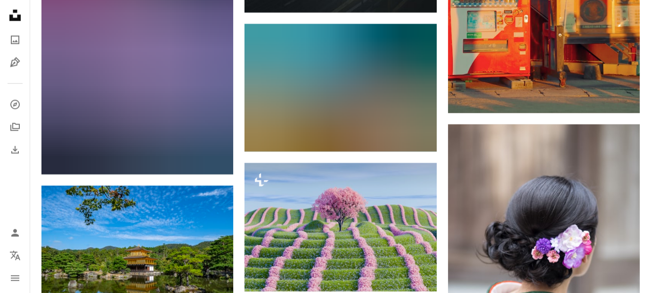
scroll to position [15881, 0]
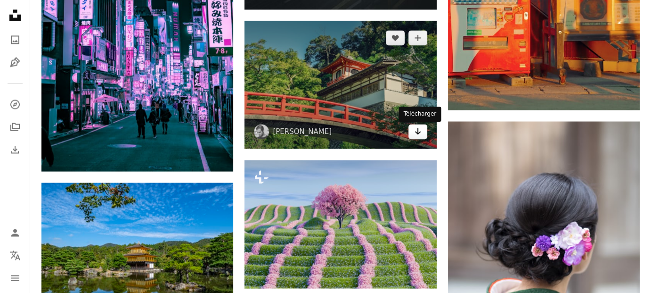
click at [414, 130] on icon "Arrow pointing down" at bounding box center [418, 130] width 8 height 11
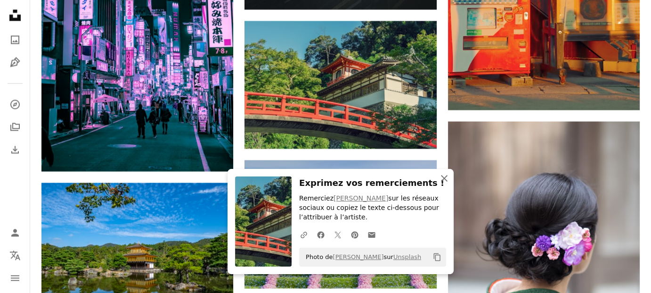
click at [440, 180] on icon "An X shape" at bounding box center [444, 177] width 11 height 11
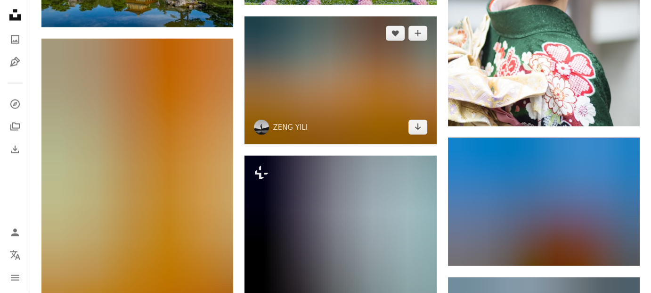
scroll to position [16258, 0]
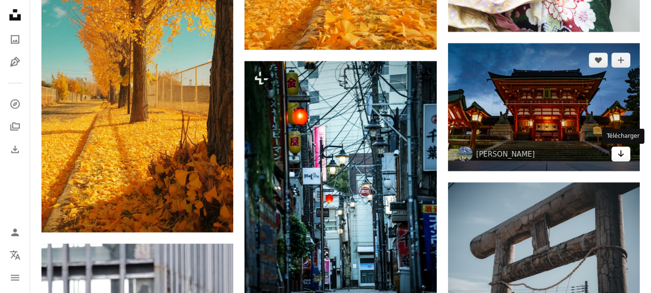
click at [617, 156] on icon "Arrow pointing down" at bounding box center [621, 153] width 8 height 11
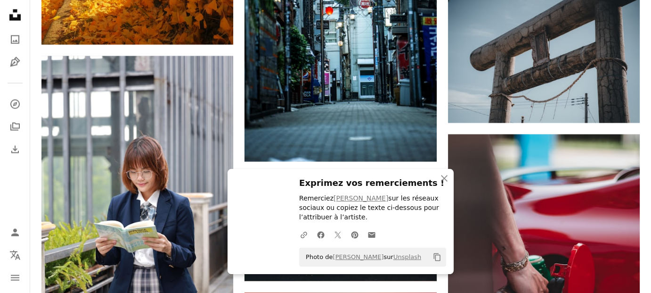
scroll to position [16447, 0]
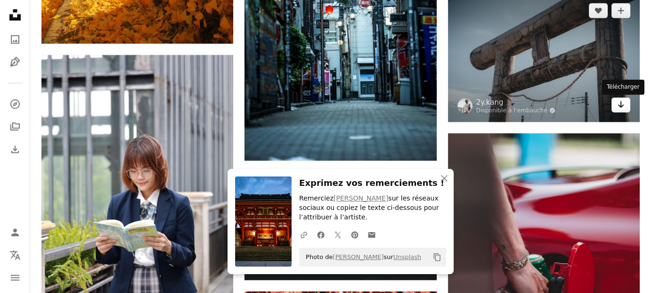
click at [621, 109] on icon "Arrow pointing down" at bounding box center [621, 104] width 8 height 11
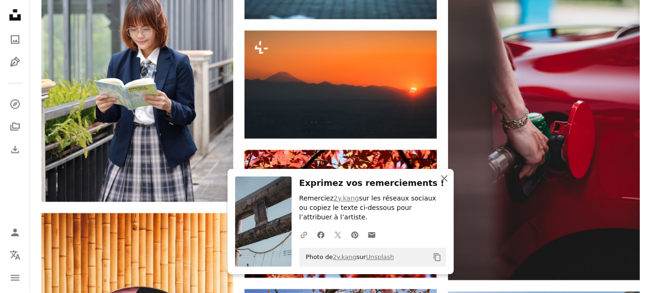
drag, startPoint x: 442, startPoint y: 178, endPoint x: 438, endPoint y: 173, distance: 5.7
click at [442, 178] on icon "An X shape" at bounding box center [444, 177] width 11 height 11
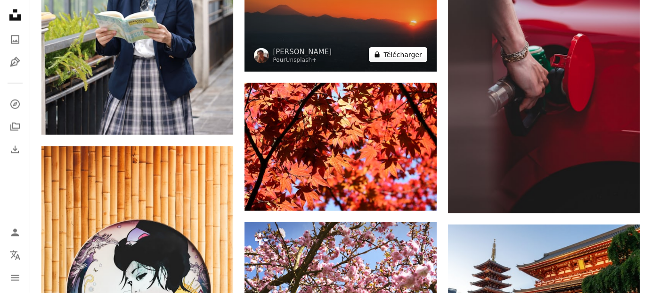
scroll to position [16730, 0]
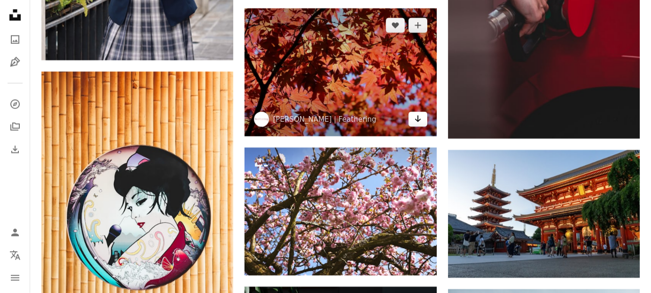
click at [410, 121] on link "Arrow pointing down" at bounding box center [418, 119] width 19 height 15
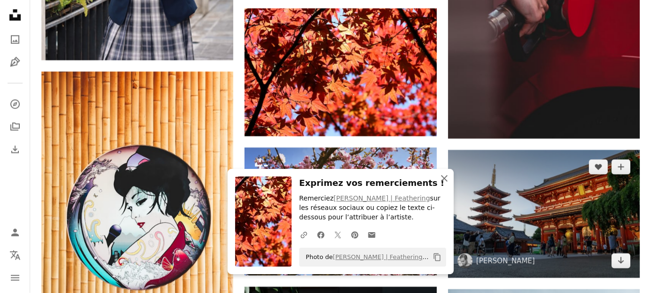
drag, startPoint x: 442, startPoint y: 173, endPoint x: 474, endPoint y: 184, distance: 33.4
click at [443, 173] on icon "An X shape" at bounding box center [444, 177] width 11 height 11
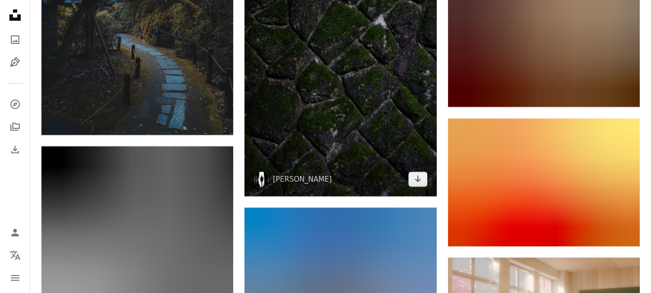
scroll to position [17908, 0]
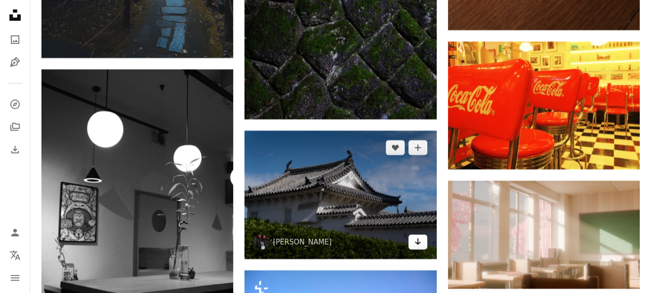
click at [418, 242] on icon "Télécharger" at bounding box center [418, 241] width 6 height 7
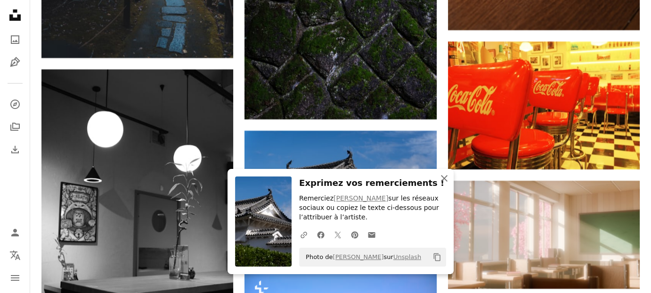
click at [443, 176] on icon "button" at bounding box center [444, 178] width 7 height 7
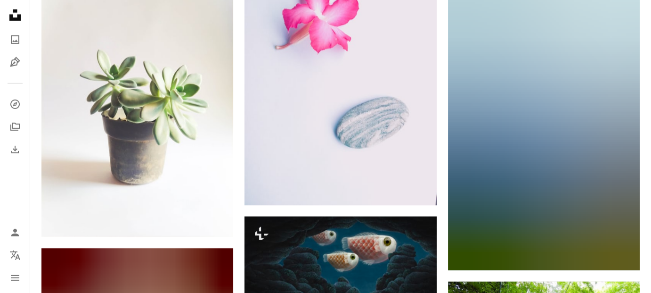
scroll to position [21065, 0]
